Goal: Task Accomplishment & Management: Complete application form

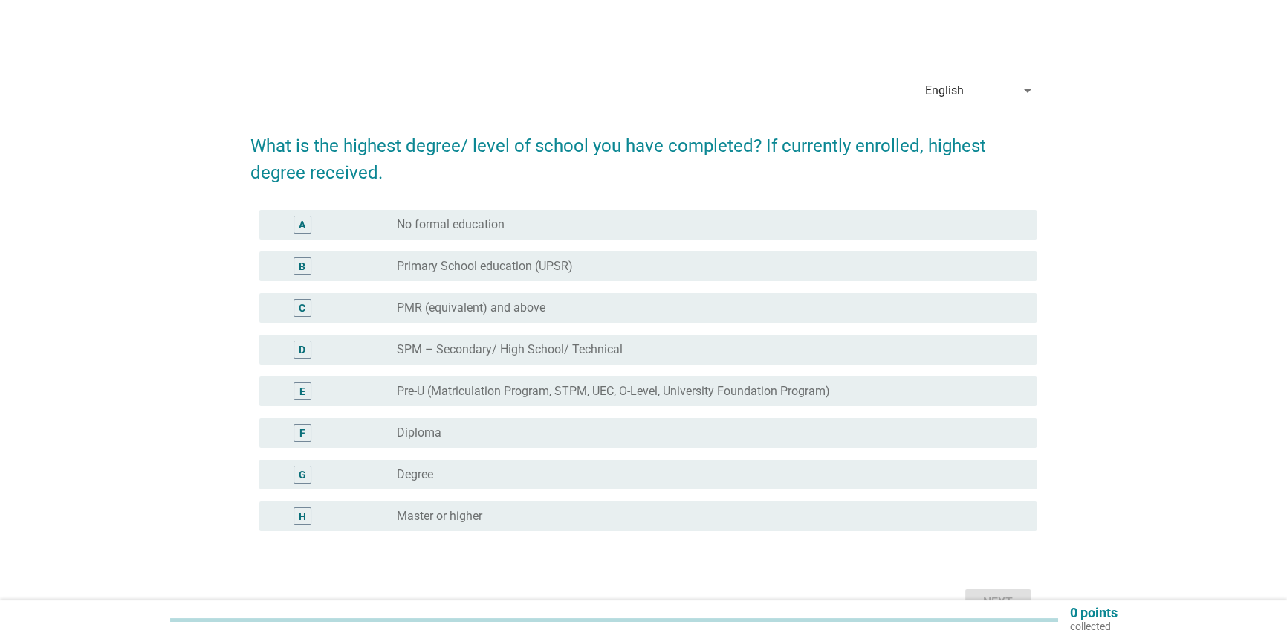
click at [961, 96] on div "English" at bounding box center [944, 90] width 39 height 13
click at [955, 172] on div "中文（简体）" at bounding box center [981, 174] width 88 height 18
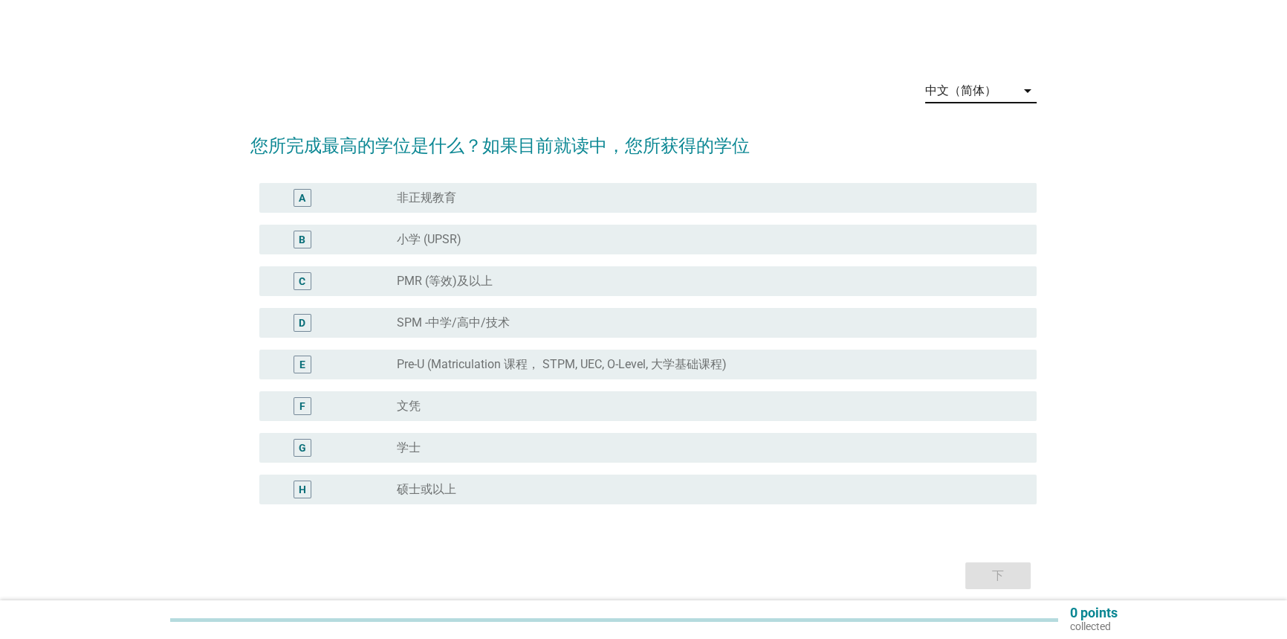
click at [479, 408] on div "radio_button_unchecked 文凭" at bounding box center [705, 405] width 617 height 15
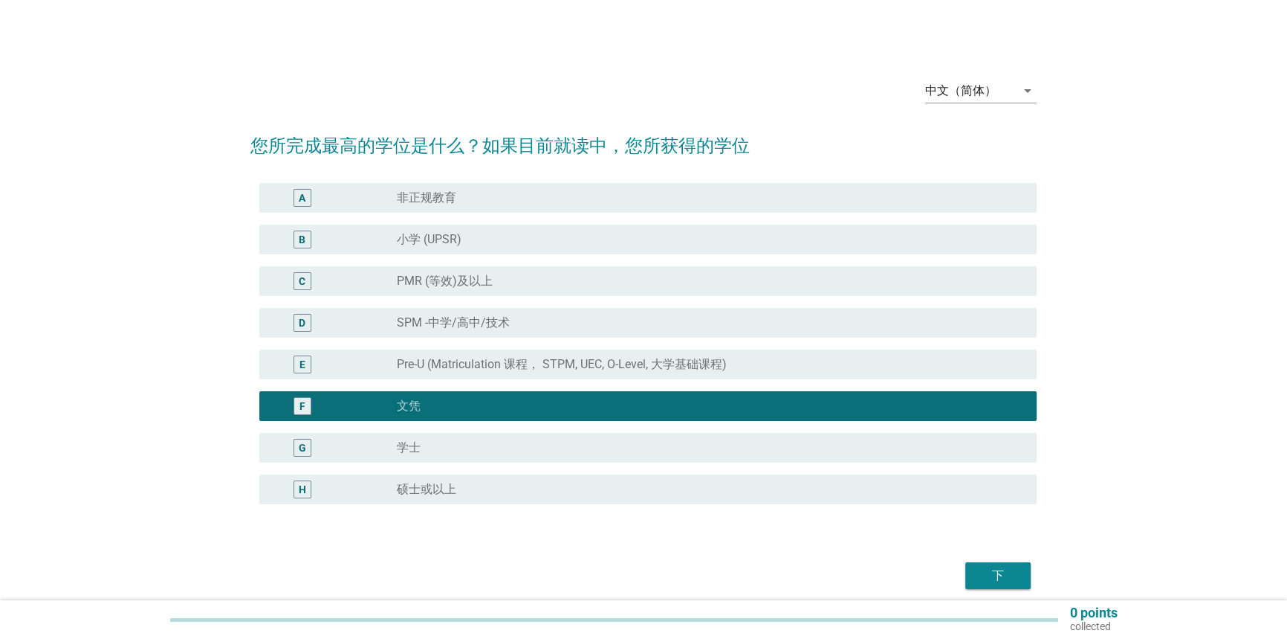
click at [986, 570] on div "下" at bounding box center [998, 575] width 42 height 18
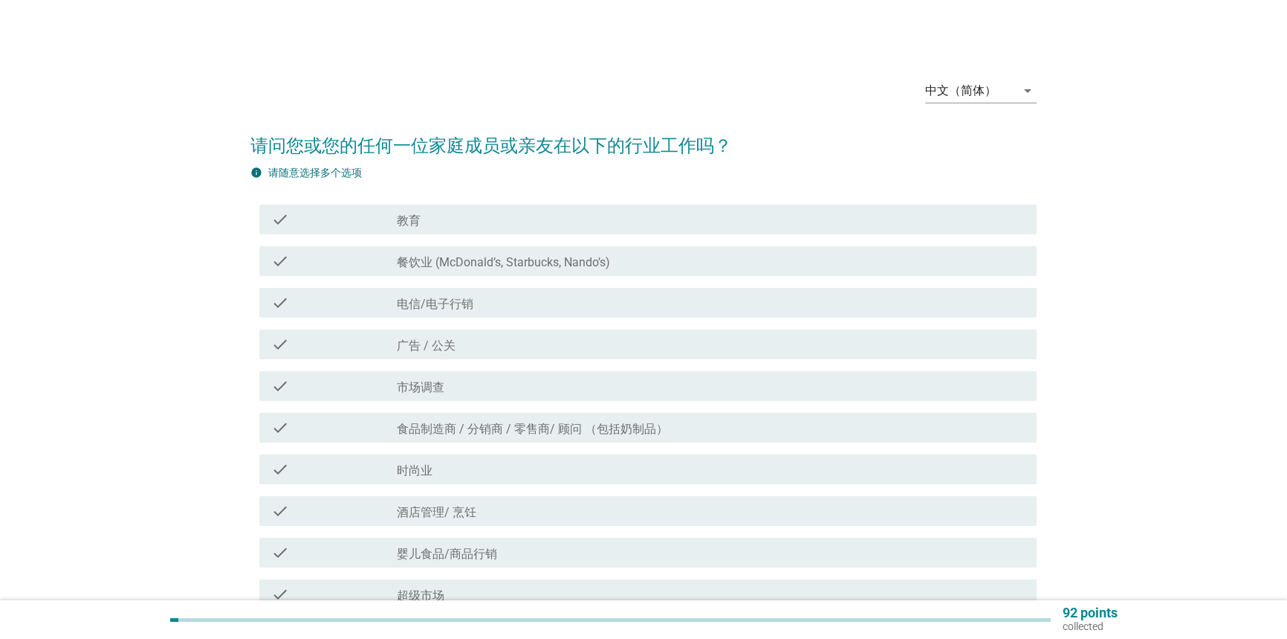
scroll to position [67, 0]
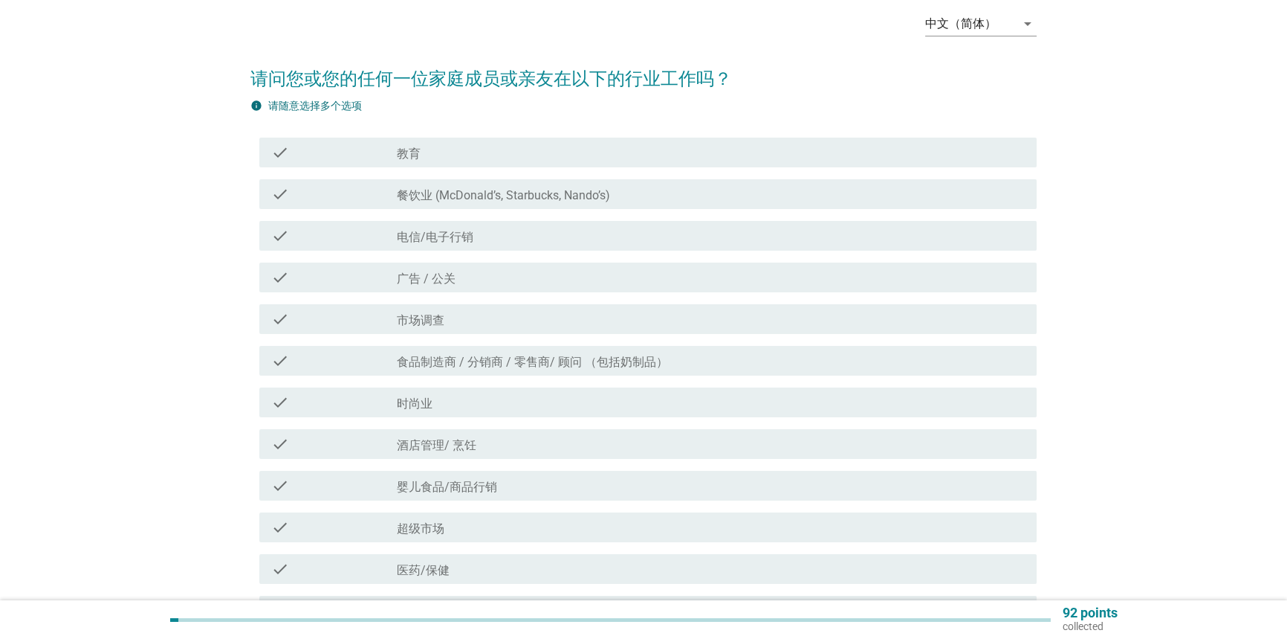
click at [457, 153] on div "check_box_outline_blank 教育" at bounding box center [711, 152] width 629 height 18
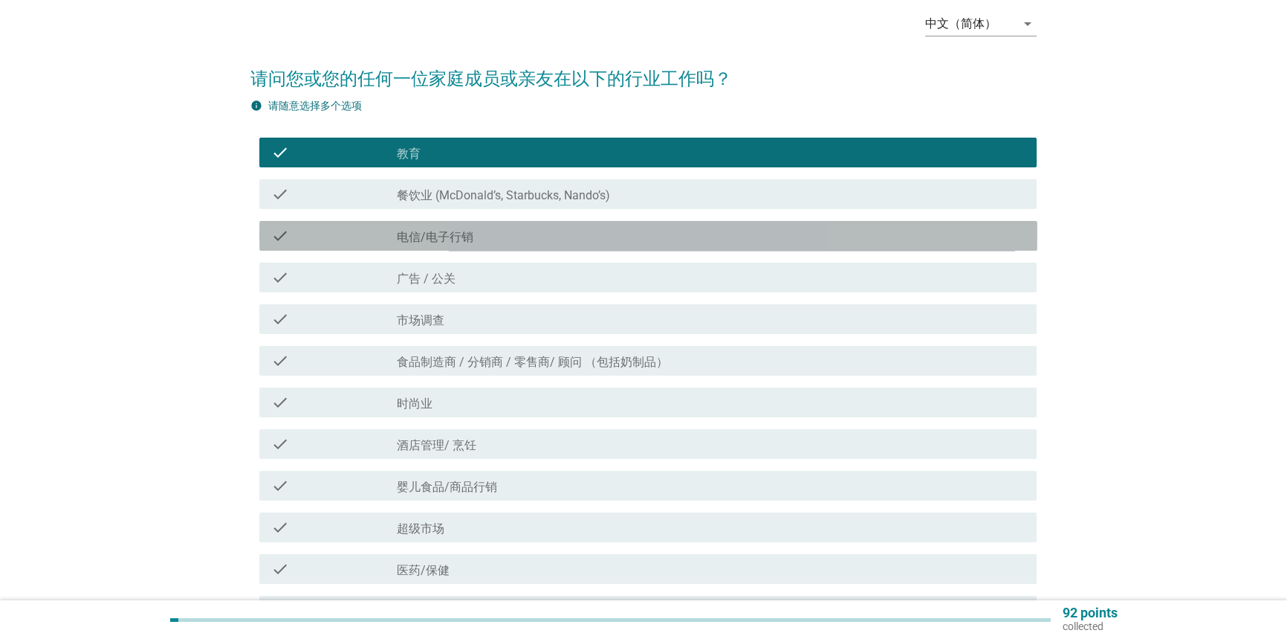
click at [550, 238] on div "check_box_outline_blank 电信/电子行销" at bounding box center [711, 236] width 629 height 18
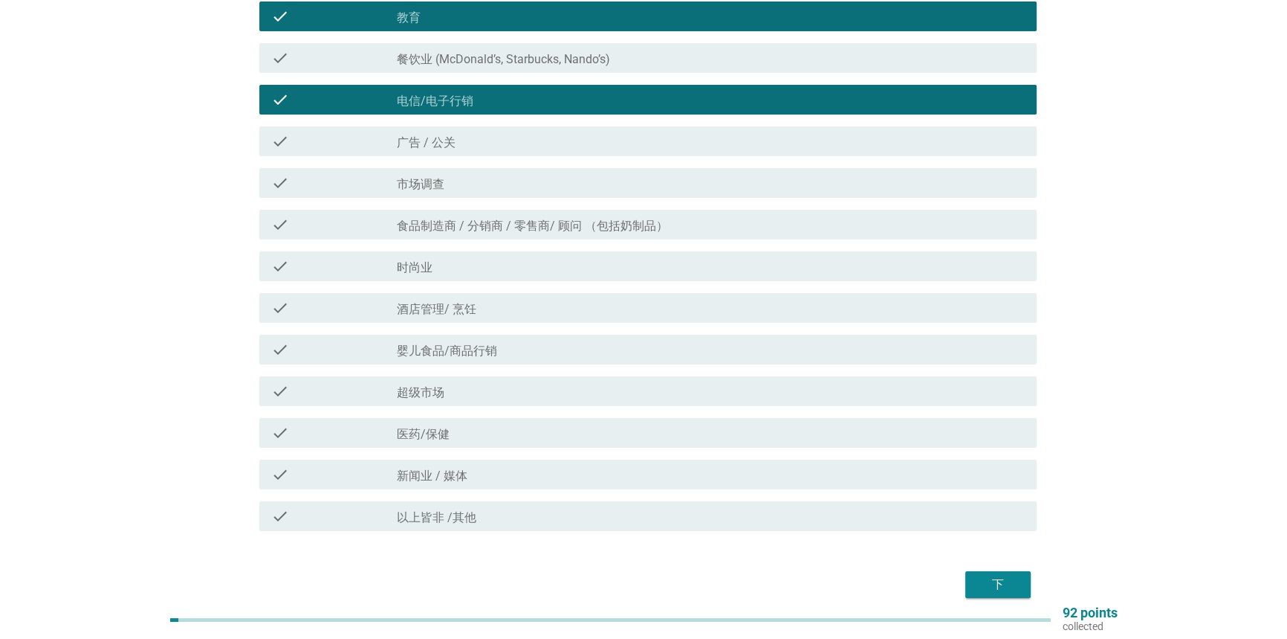
scroll to position [202, 0]
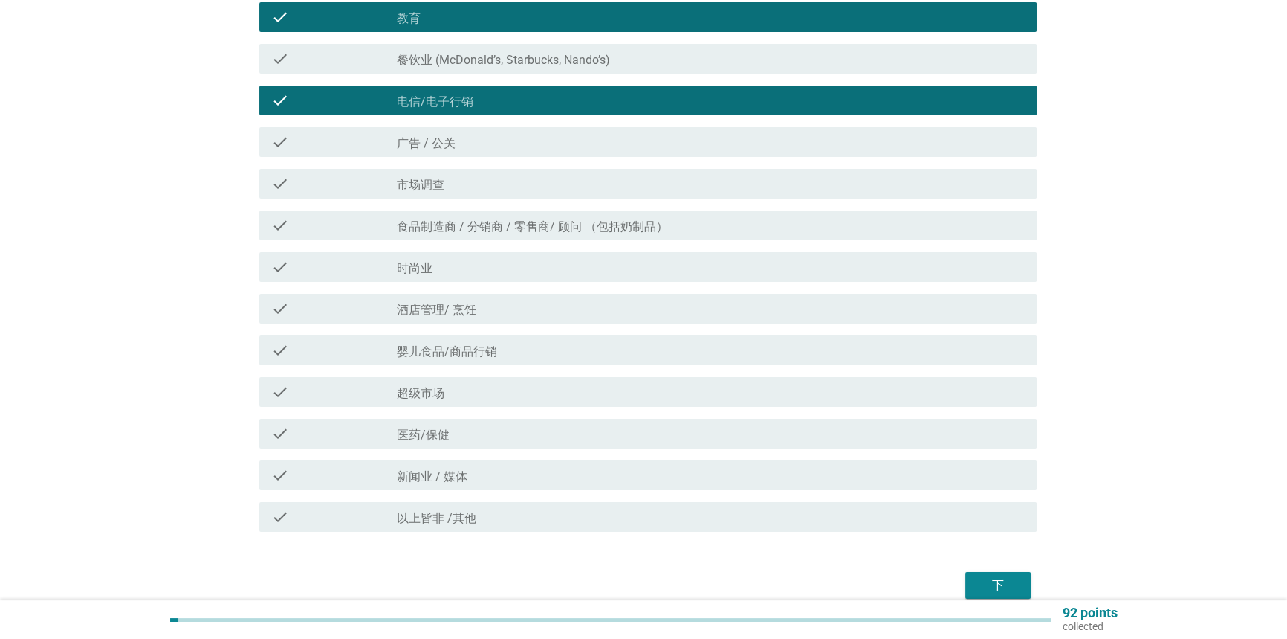
click at [538, 425] on div "check_box_outline_blank 医药/保健" at bounding box center [711, 433] width 629 height 18
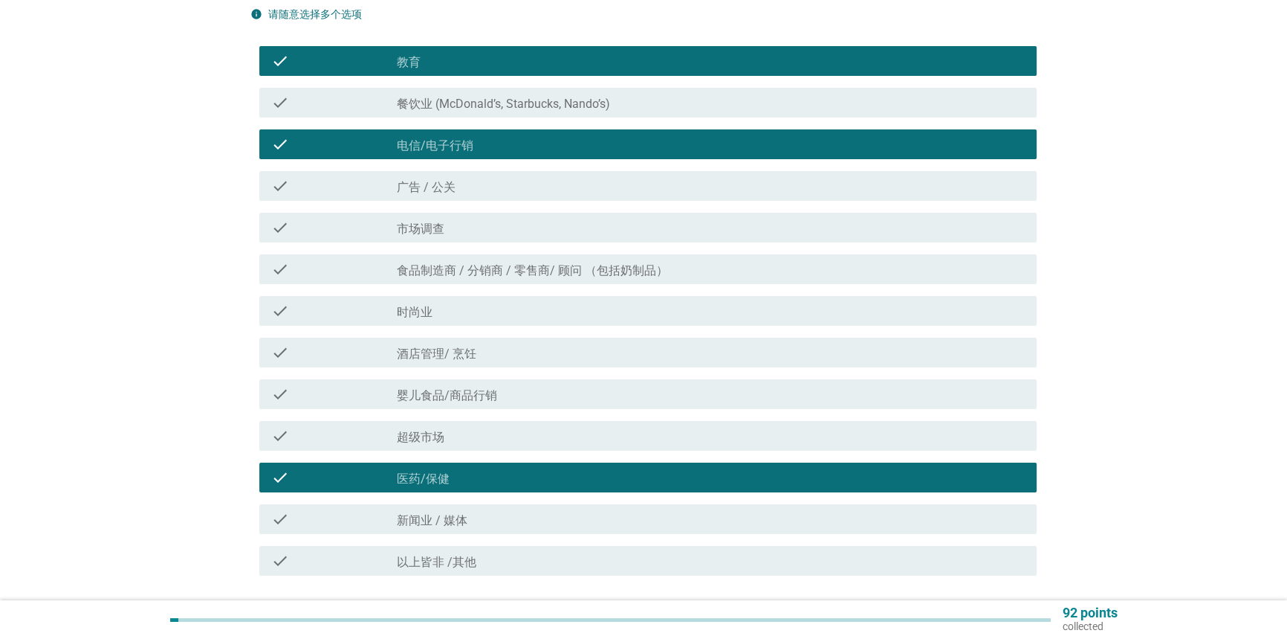
scroll to position [135, 0]
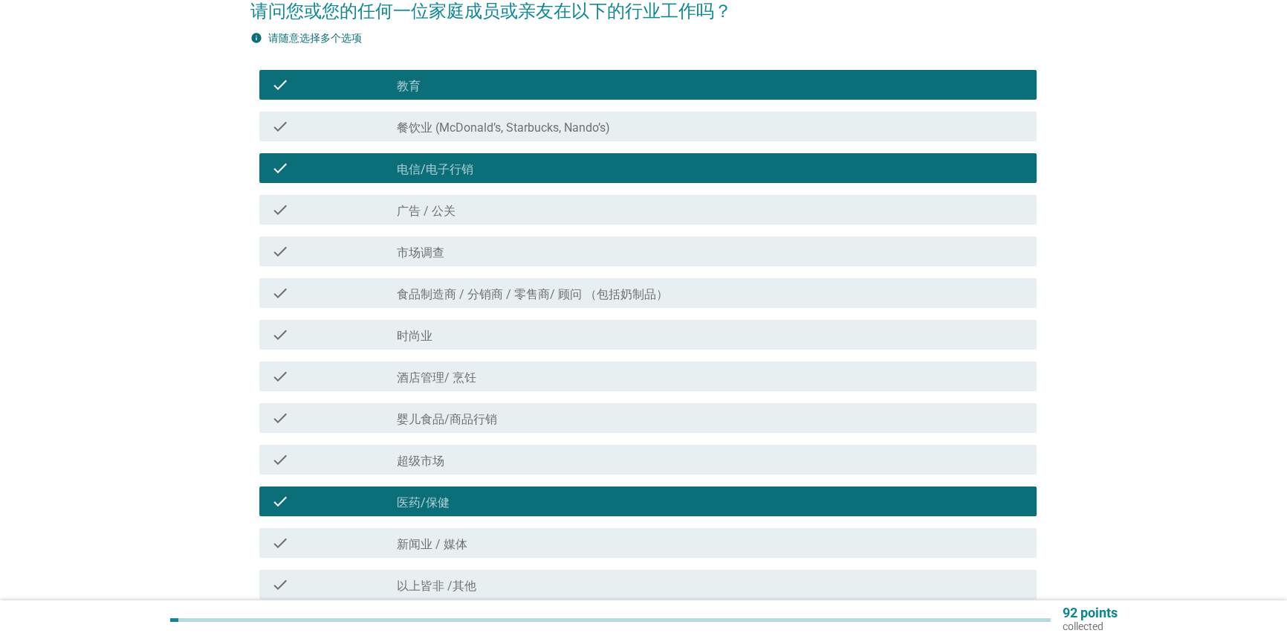
click at [507, 212] on div "check_box_outline_blank 广告 / 公关" at bounding box center [711, 210] width 629 height 18
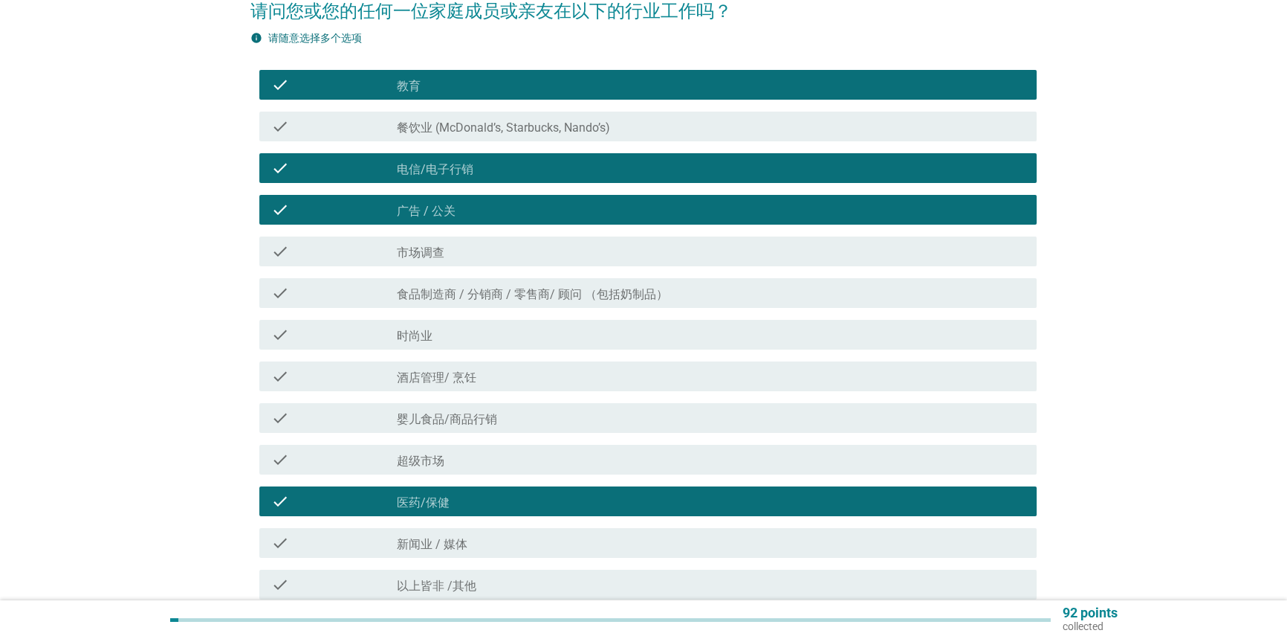
scroll to position [202, 0]
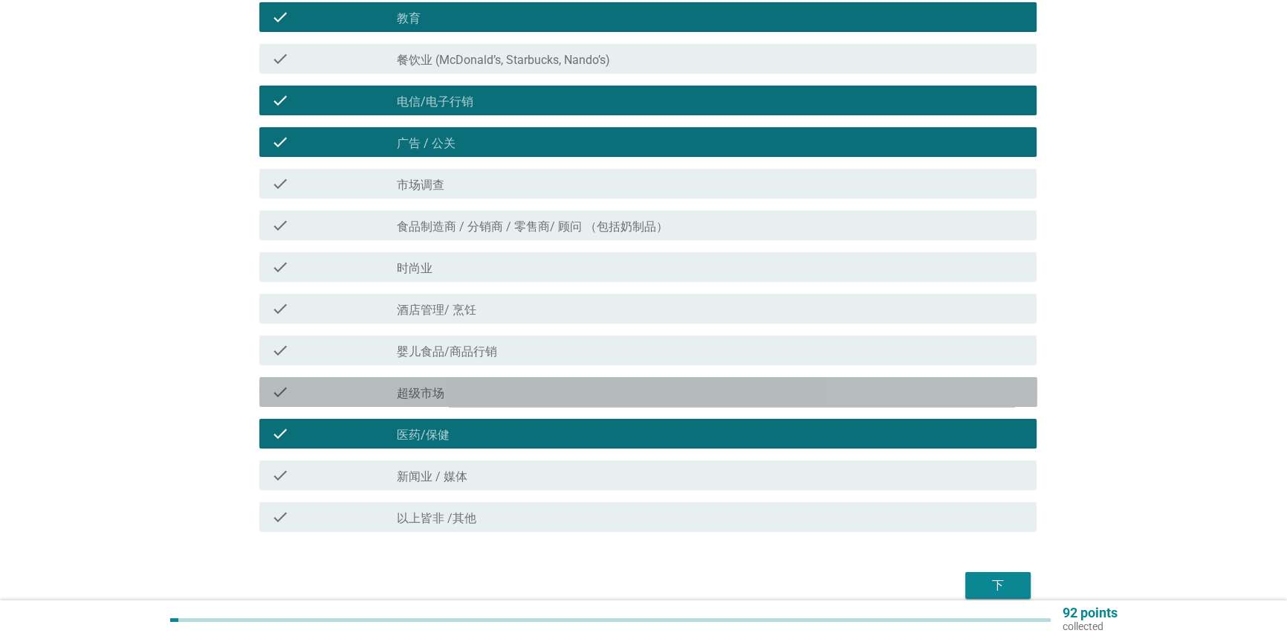
click at [494, 398] on div "check_box_outline_blank 超级市场" at bounding box center [711, 392] width 629 height 18
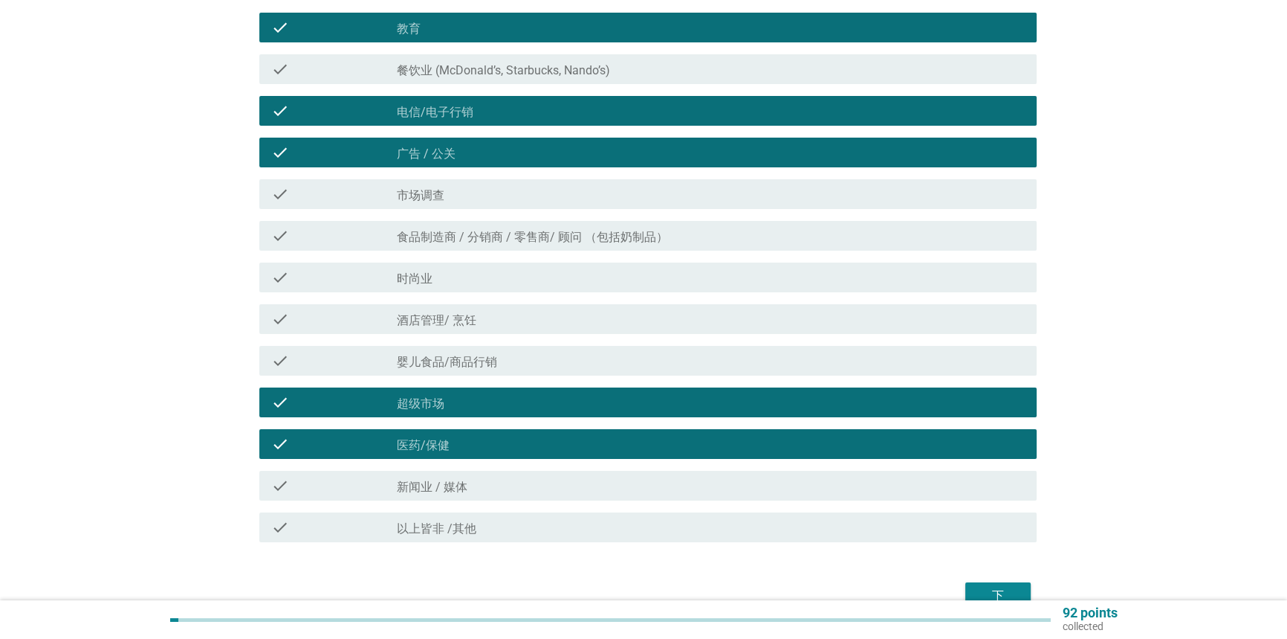
scroll to position [270, 0]
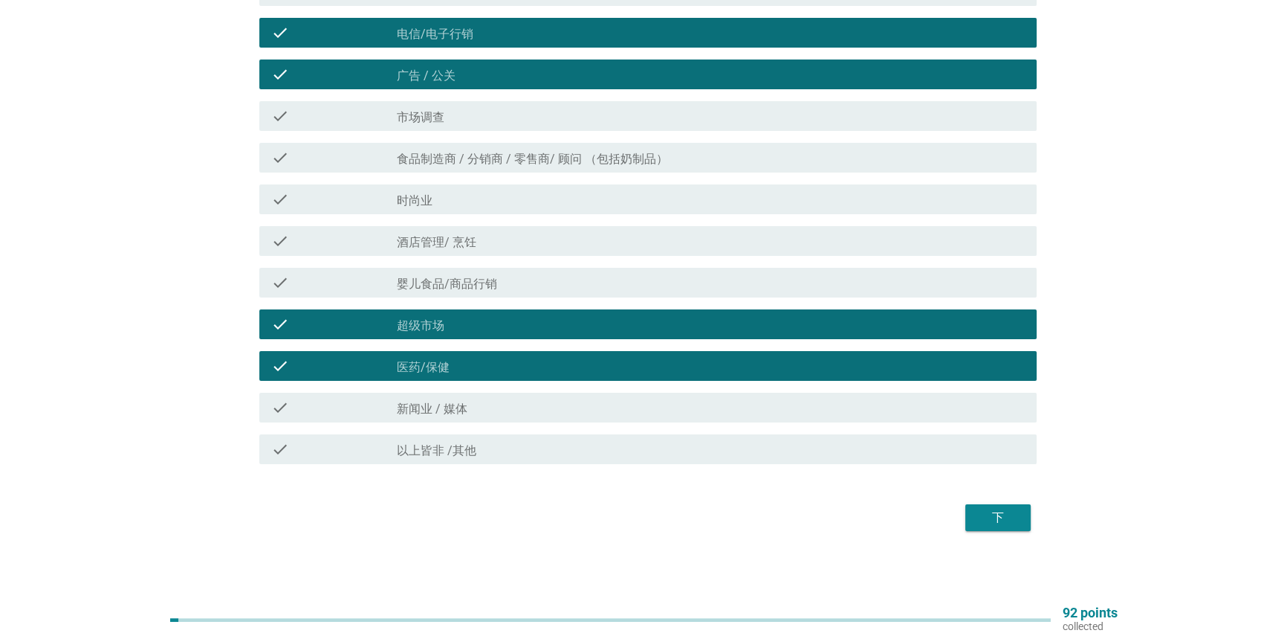
click at [988, 523] on div "下" at bounding box center [998, 517] width 42 height 18
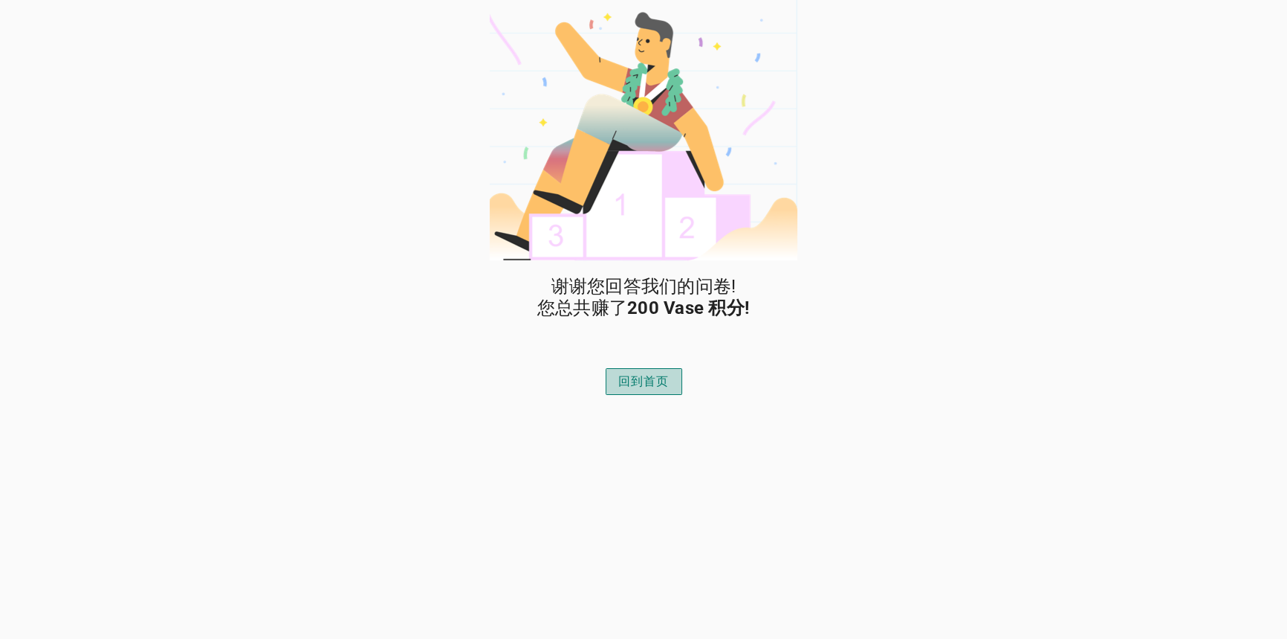
click at [653, 382] on div "回到首页" at bounding box center [643, 381] width 51 height 18
